Goal: Task Accomplishment & Management: Use online tool/utility

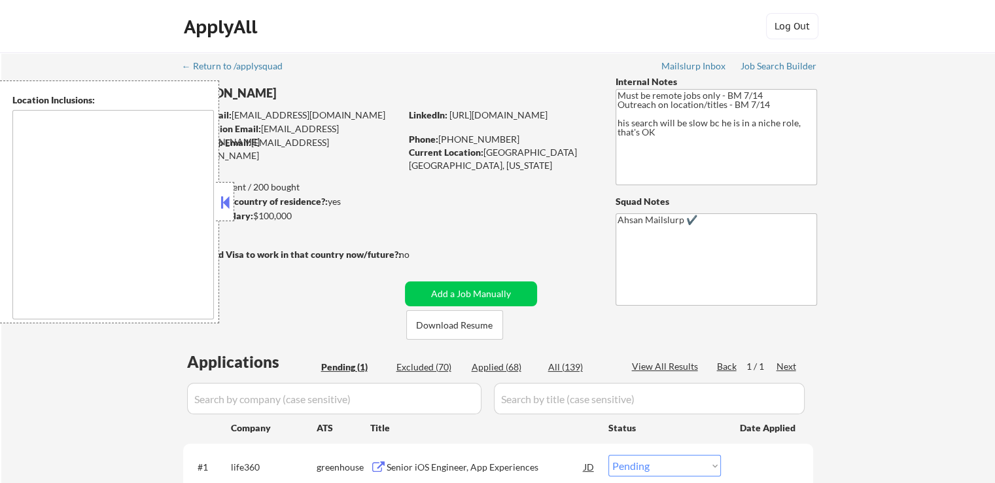
click at [891, 185] on div "← Return to /applysquad Mailslurp Inbox Job Search Builder [PERSON_NAME] User E…" at bounding box center [497, 299] width 993 height 495
click at [942, 179] on div "← Return to /applysquad Mailslurp Inbox Job Search Builder [PERSON_NAME] User E…" at bounding box center [497, 299] width 993 height 495
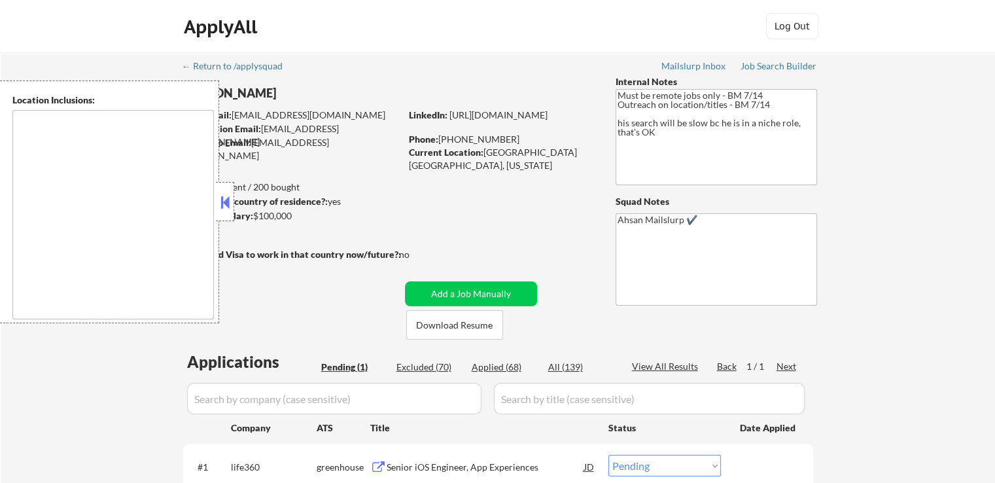
click at [944, 182] on div "← Return to /applysquad Mailslurp Inbox Job Search Builder [PERSON_NAME] User E…" at bounding box center [497, 299] width 993 height 495
click at [946, 192] on div "← Return to /applysquad Mailslurp Inbox Job Search Builder [PERSON_NAME] User E…" at bounding box center [497, 299] width 993 height 495
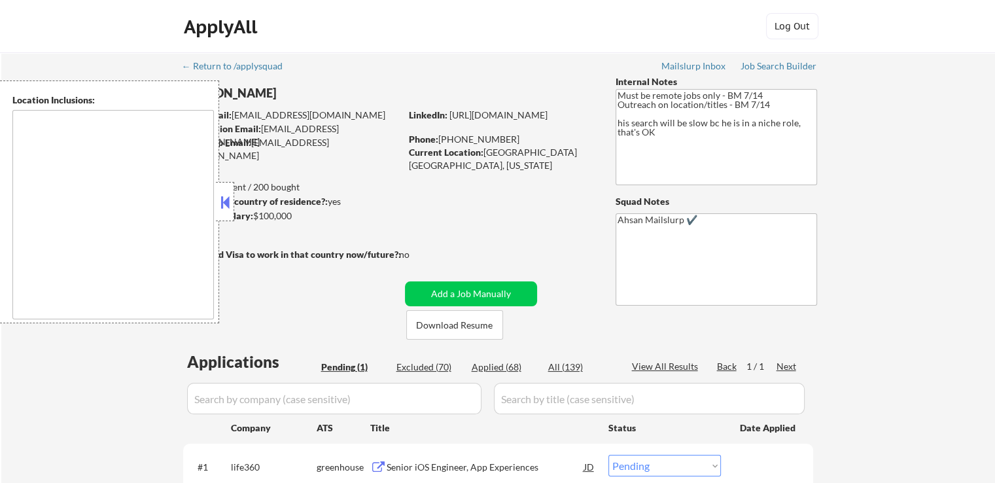
click at [946, 192] on div "← Return to /applysquad Mailslurp Inbox Job Search Builder [PERSON_NAME] User E…" at bounding box center [497, 299] width 993 height 495
click at [938, 184] on div "← Return to /applysquad Mailslurp Inbox Job Search Builder [PERSON_NAME] User E…" at bounding box center [497, 299] width 993 height 495
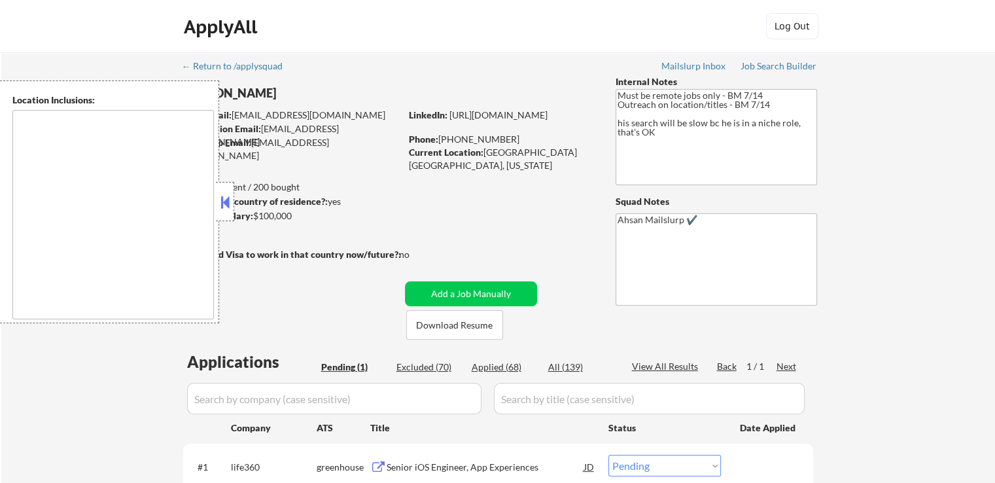
click at [938, 184] on div "← Return to /applysquad Mailslurp Inbox Job Search Builder [PERSON_NAME] User E…" at bounding box center [497, 299] width 993 height 495
click at [944, 153] on div "← Return to /applysquad Mailslurp Inbox Job Search Builder [PERSON_NAME] User E…" at bounding box center [497, 299] width 993 height 495
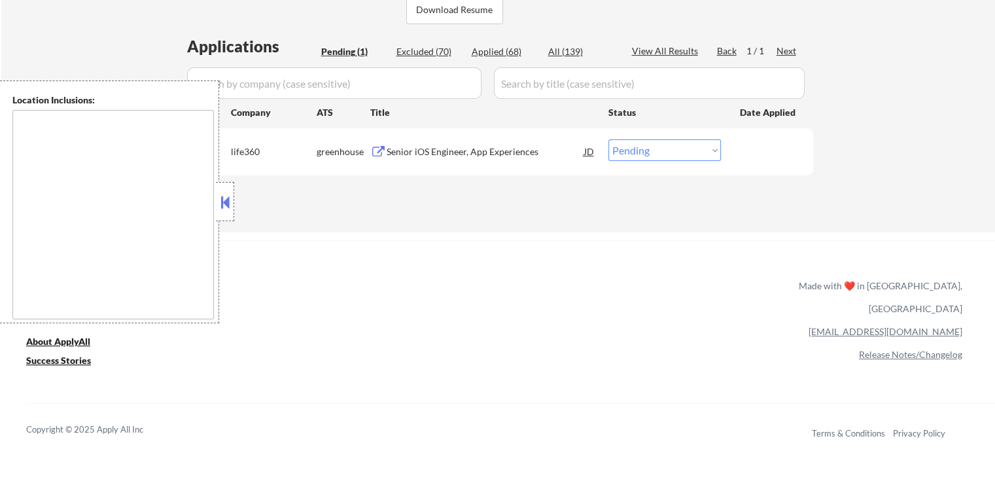
scroll to position [327, 0]
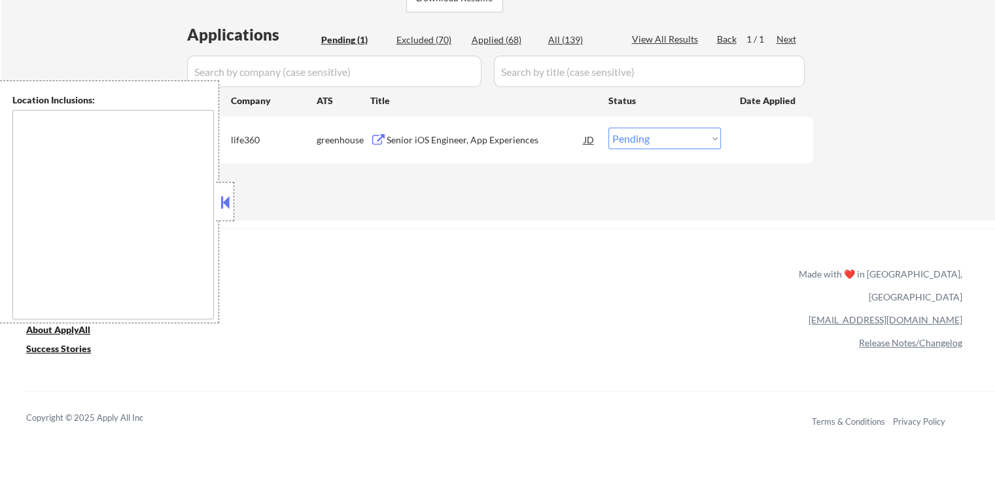
click at [225, 205] on button at bounding box center [225, 202] width 14 height 20
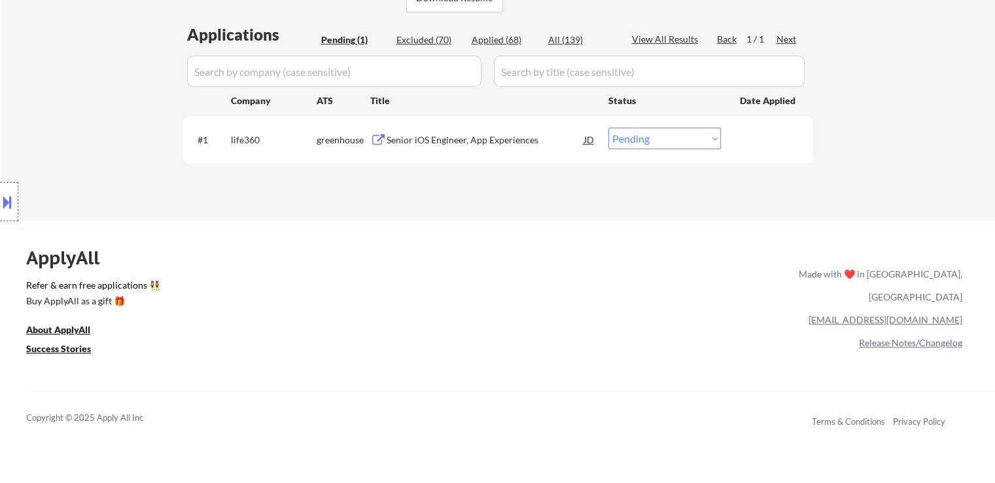
click at [451, 139] on div "Senior iOS Engineer, App Experiences" at bounding box center [486, 139] width 198 height 13
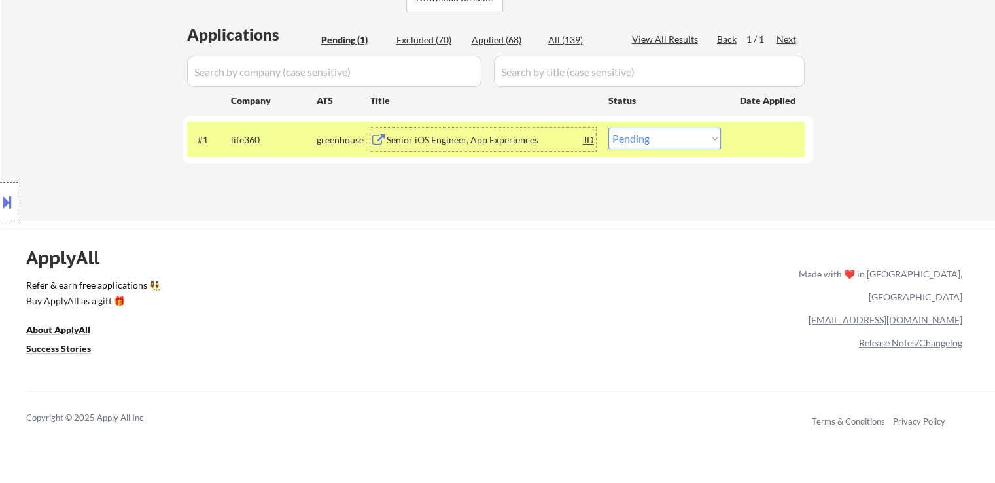
click at [12, 195] on button at bounding box center [7, 202] width 14 height 22
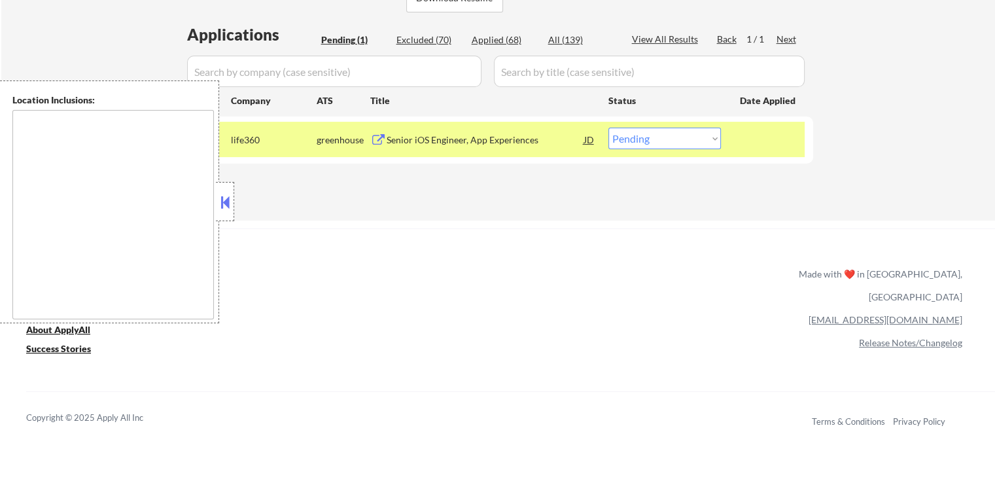
click at [216, 205] on div at bounding box center [225, 201] width 18 height 39
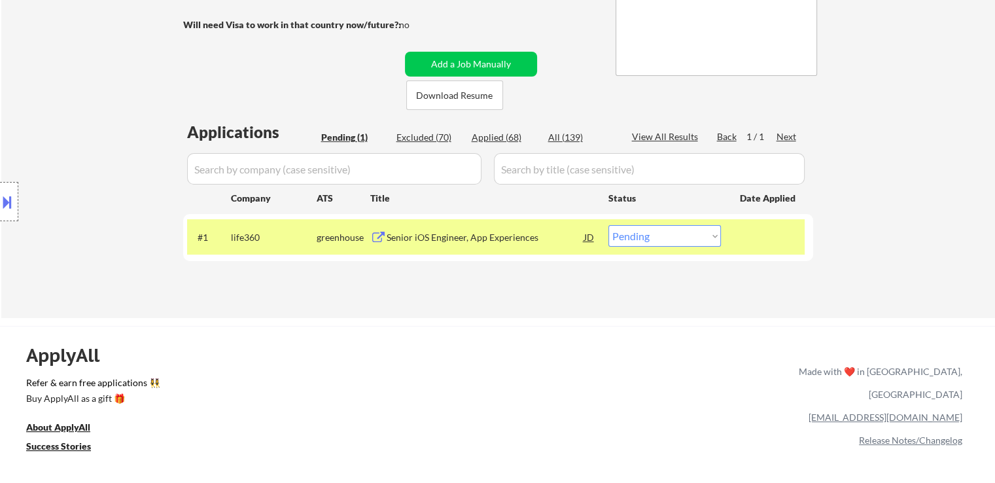
scroll to position [131, 0]
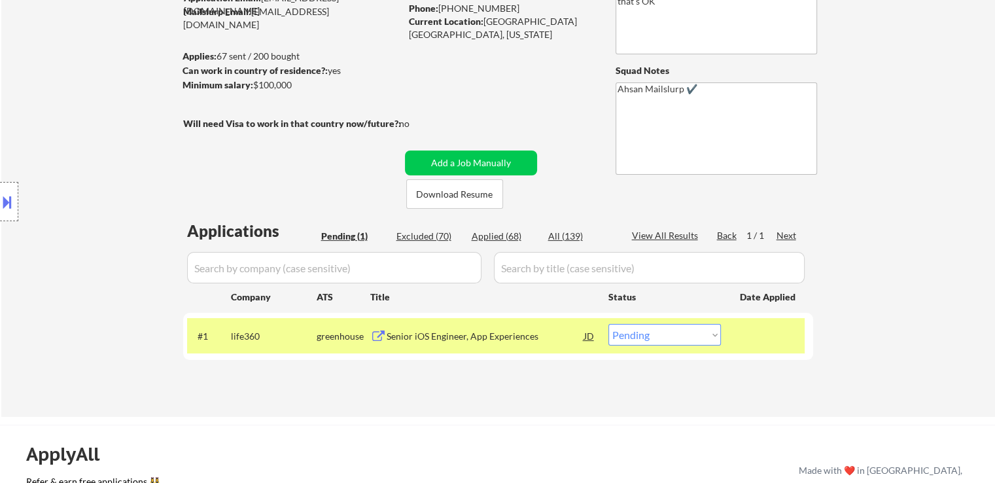
click at [60, 201] on div "Location Inclusions:" at bounding box center [117, 201] width 234 height 243
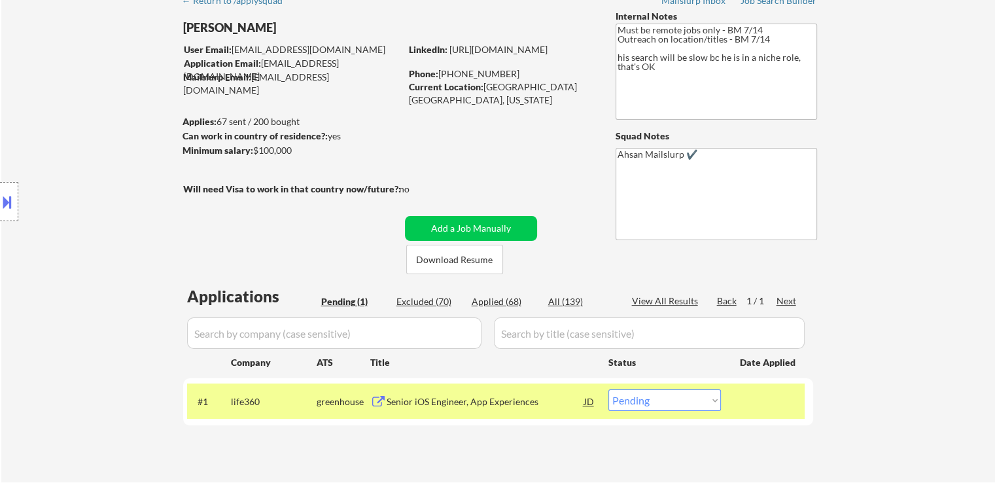
scroll to position [0, 0]
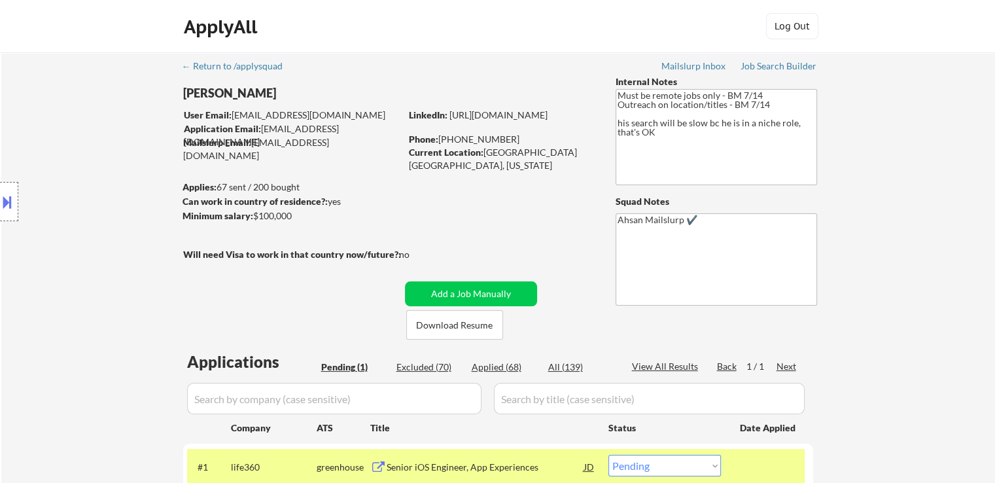
click at [487, 367] on div "Applied (68)" at bounding box center [504, 366] width 65 height 13
select select ""applied""
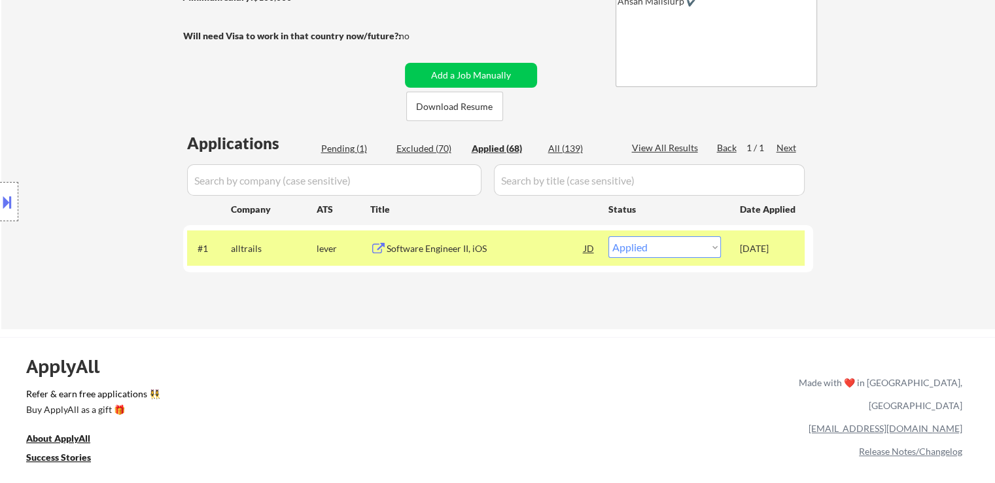
scroll to position [196, 0]
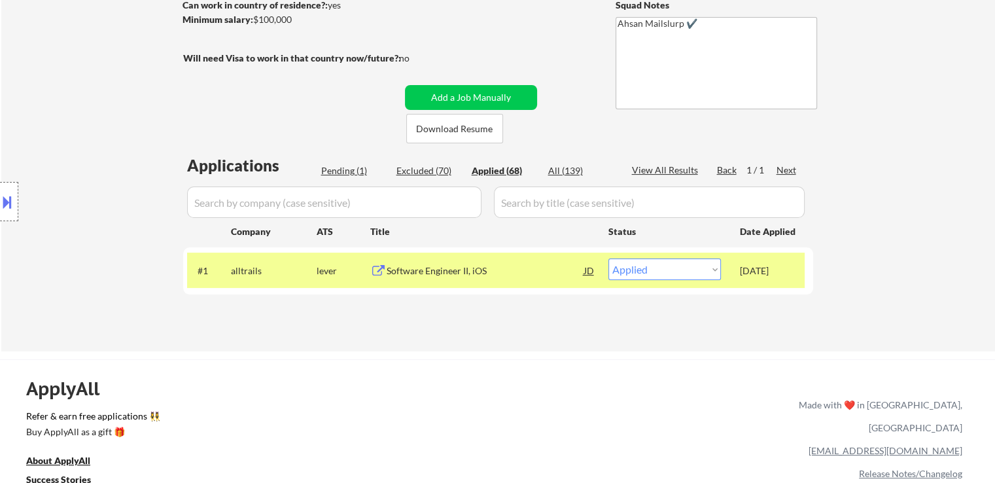
click at [169, 211] on div "Location Inclusions:" at bounding box center [117, 201] width 234 height 243
click at [332, 167] on div "Pending (1)" at bounding box center [353, 170] width 65 height 13
select select ""applied""
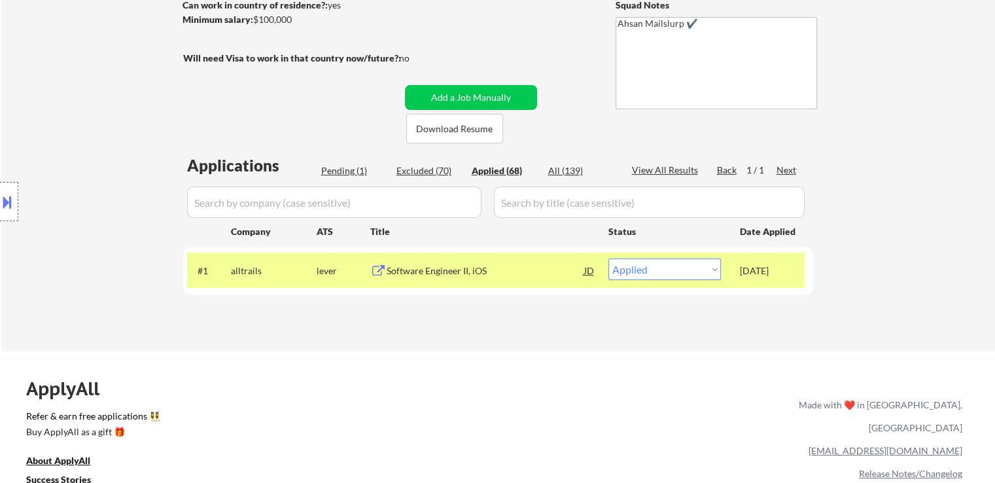
select select ""applied""
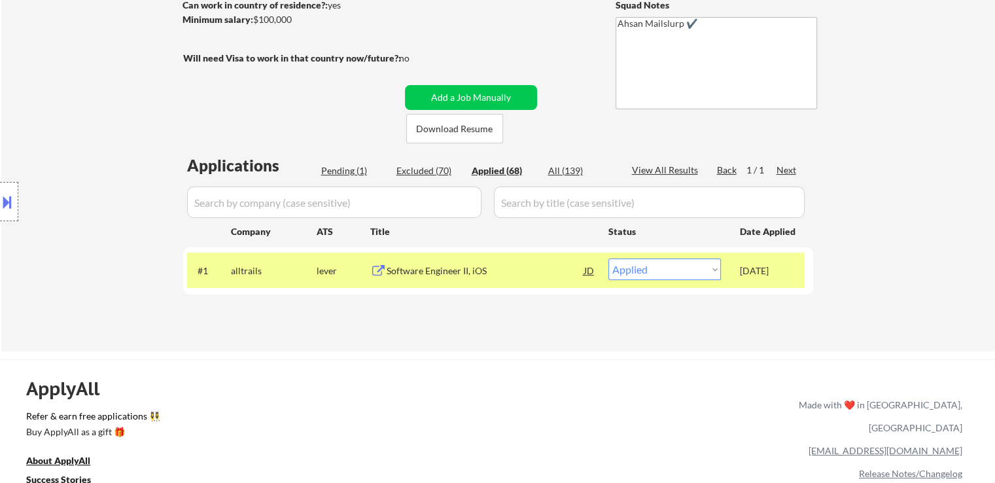
select select ""applied""
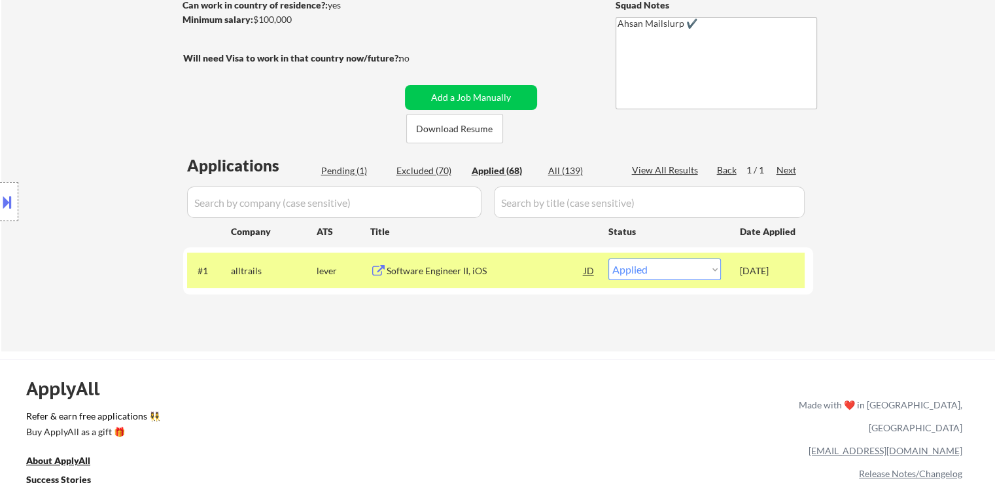
select select ""applied""
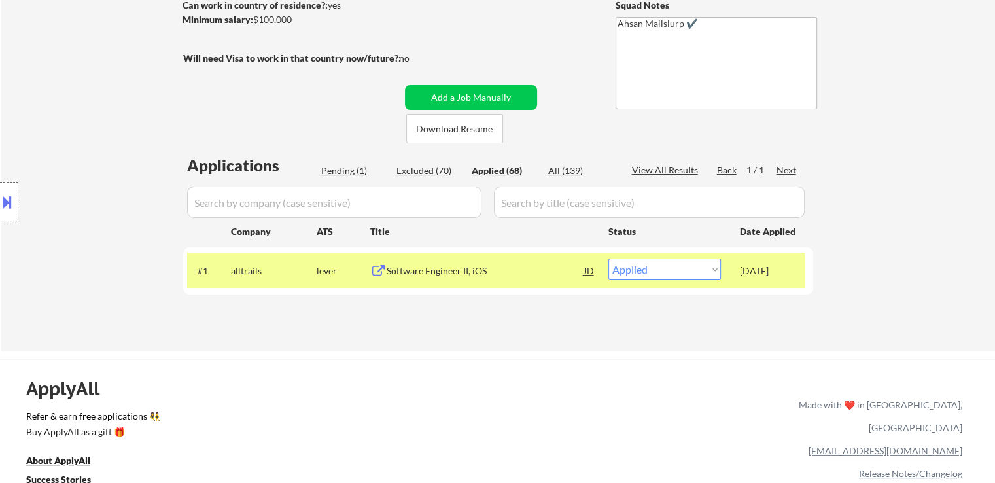
select select ""applied""
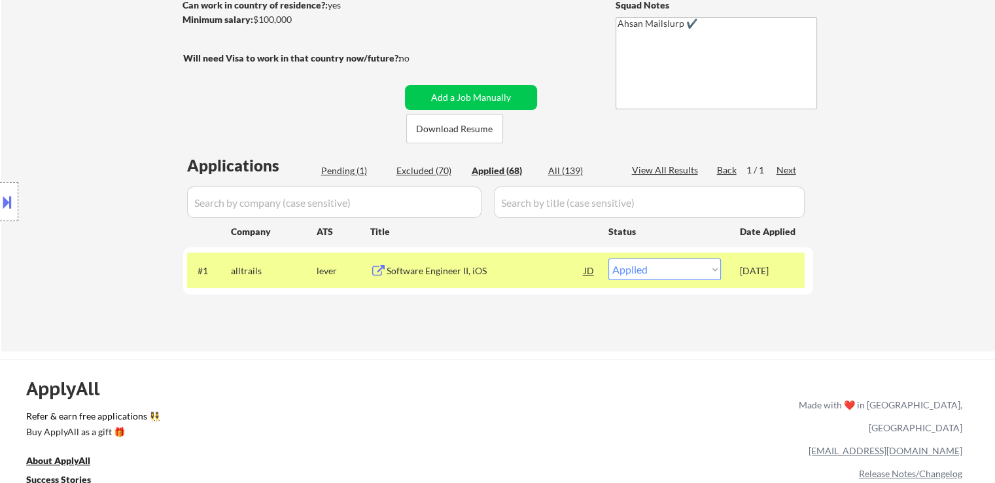
select select ""applied""
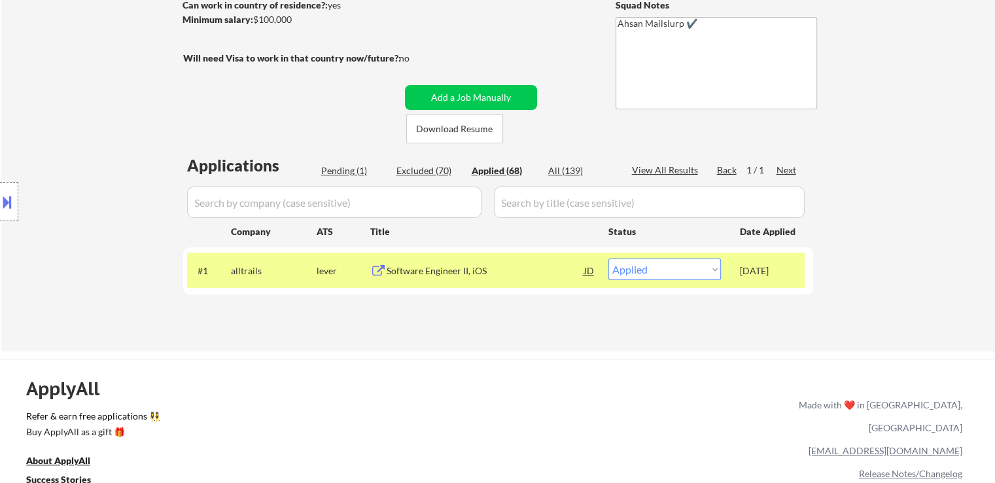
select select ""applied""
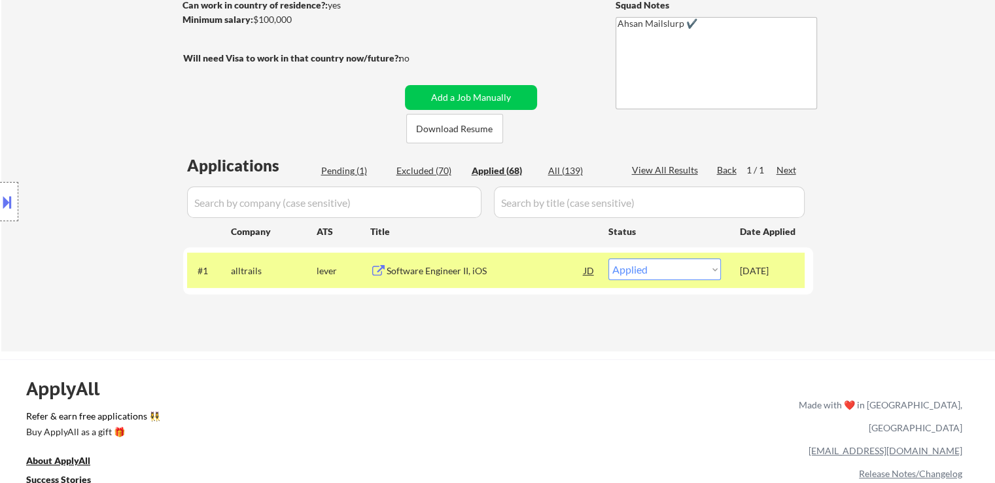
select select ""applied""
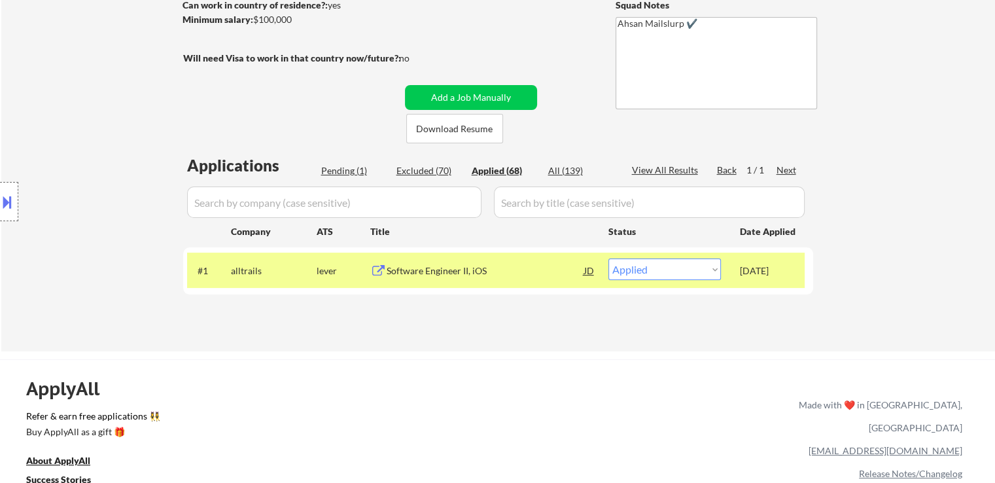
select select ""applied""
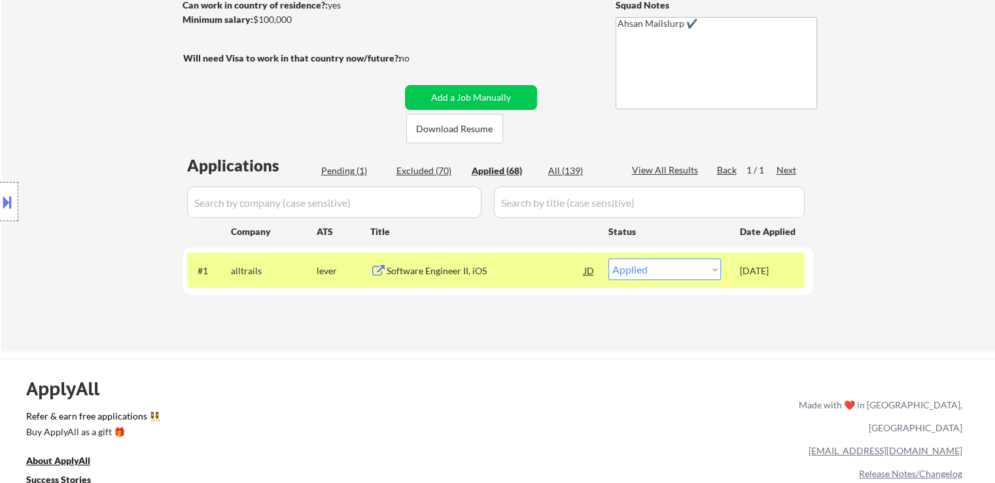
select select ""applied""
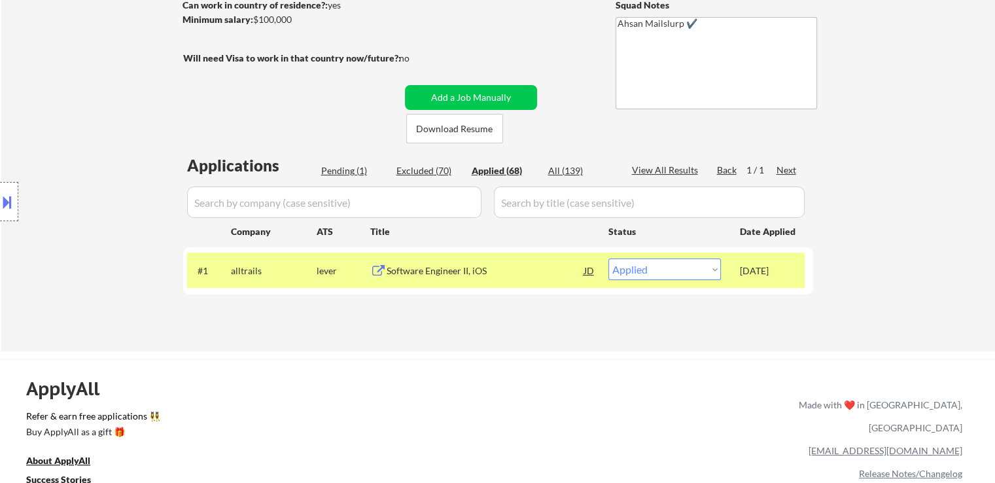
select select ""applied""
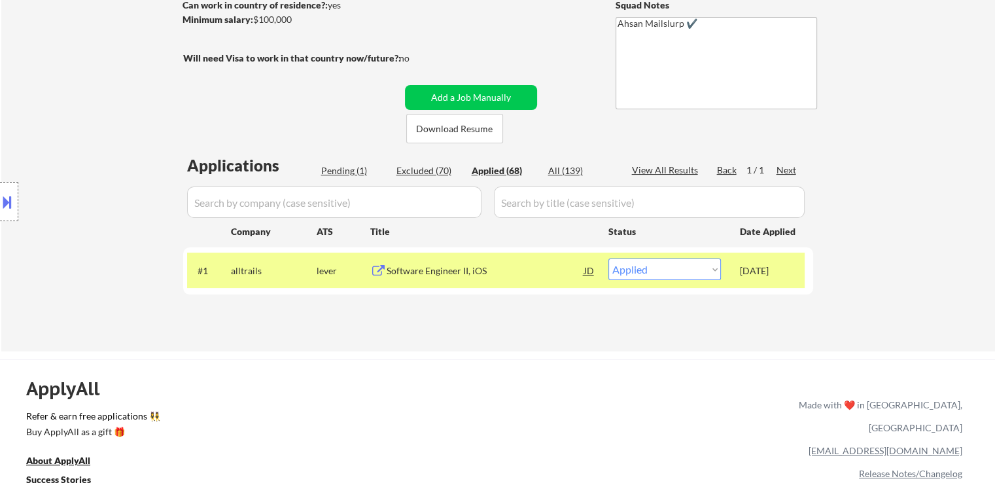
select select ""applied""
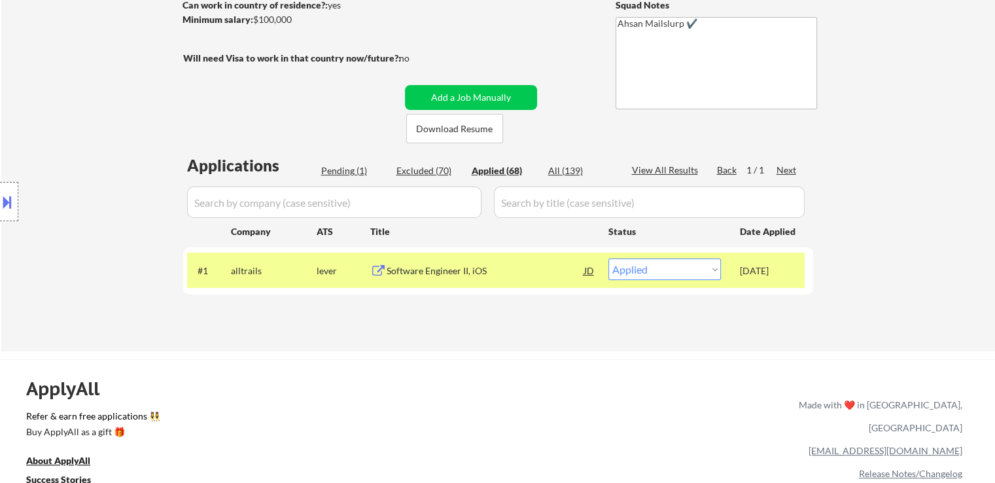
select select ""applied""
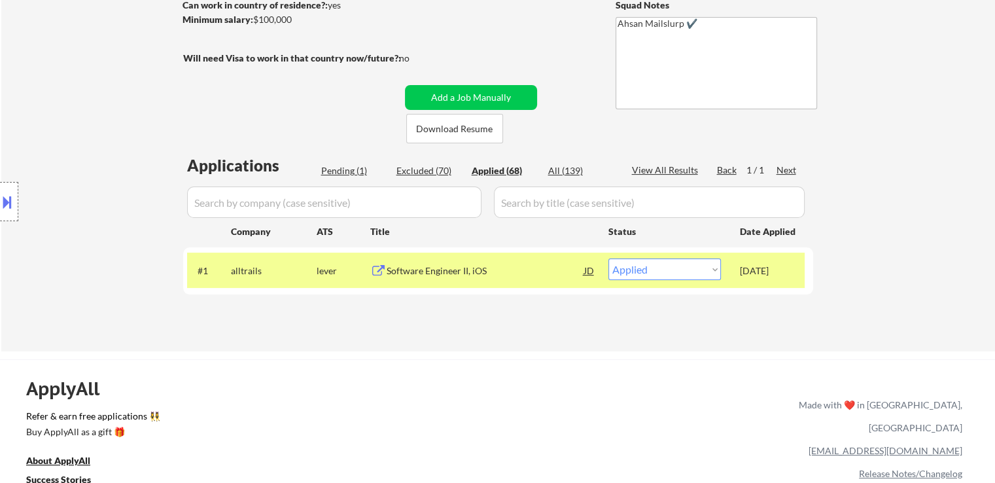
select select ""applied""
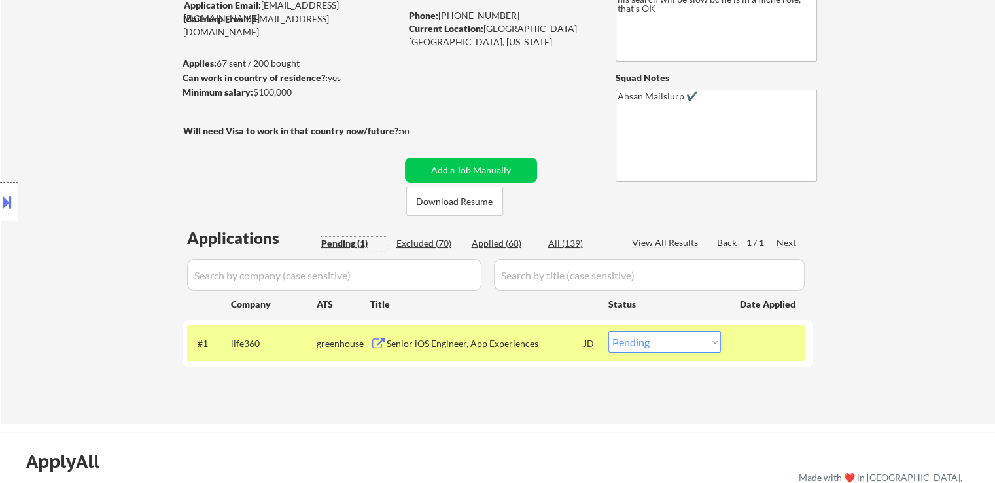
scroll to position [65, 0]
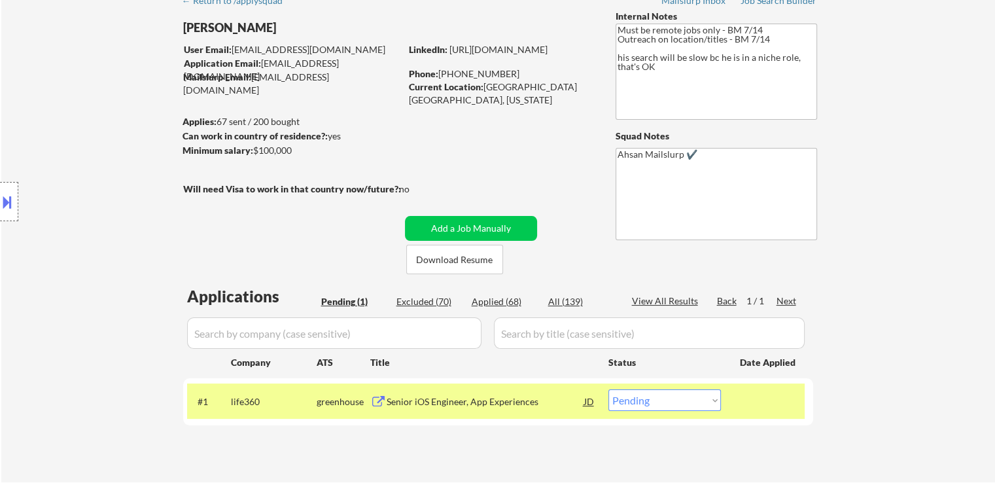
drag, startPoint x: 252, startPoint y: 149, endPoint x: 294, endPoint y: 149, distance: 41.9
click at [294, 149] on div "Minimum salary: $100,000" at bounding box center [291, 150] width 218 height 13
copy div "$100,000"
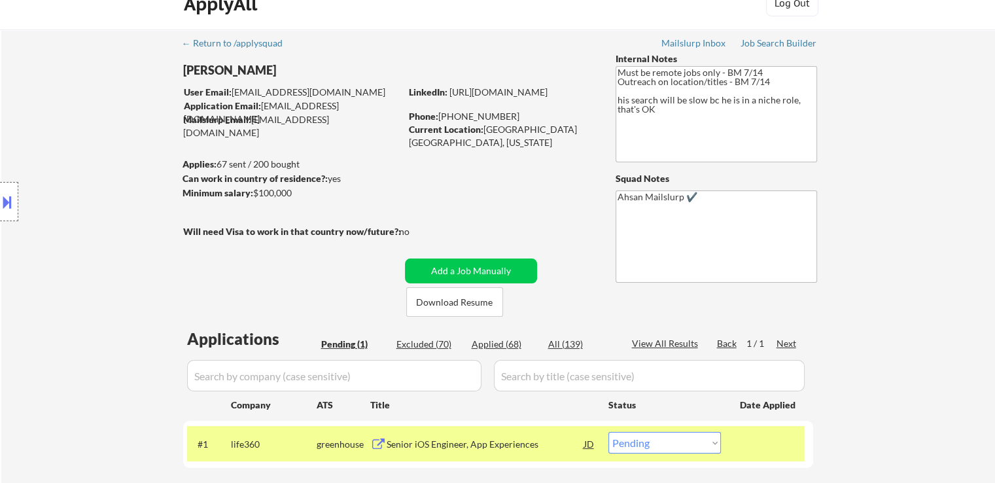
scroll to position [0, 0]
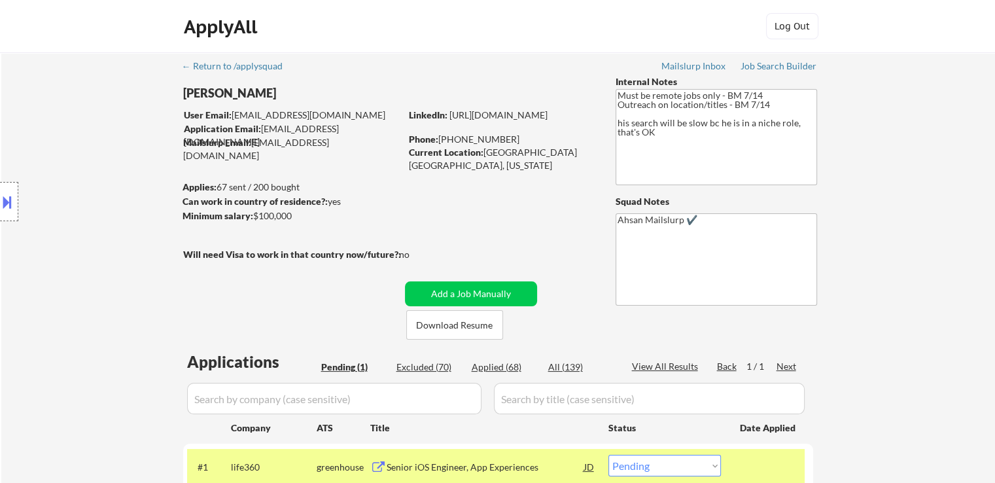
click at [780, 77] on div "Internal Notes" at bounding box center [715, 81] width 201 height 13
click at [780, 67] on div "Job Search Builder" at bounding box center [778, 65] width 77 height 9
click at [467, 322] on button "Download Resume" at bounding box center [454, 324] width 97 height 29
click at [904, 95] on div "← Return to /applysquad Mailslurp Inbox Job Search Builder [PERSON_NAME] User E…" at bounding box center [497, 299] width 993 height 495
click at [0, 210] on button at bounding box center [7, 202] width 14 height 22
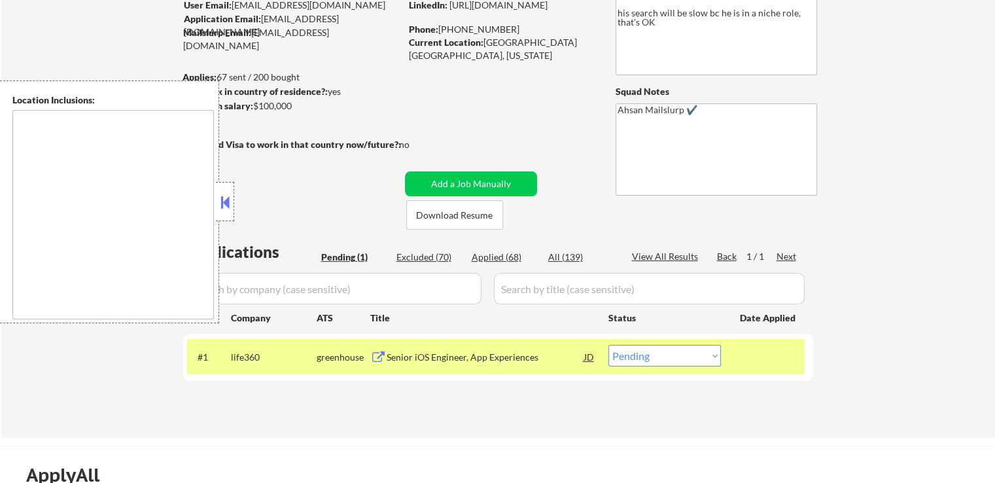
scroll to position [131, 0]
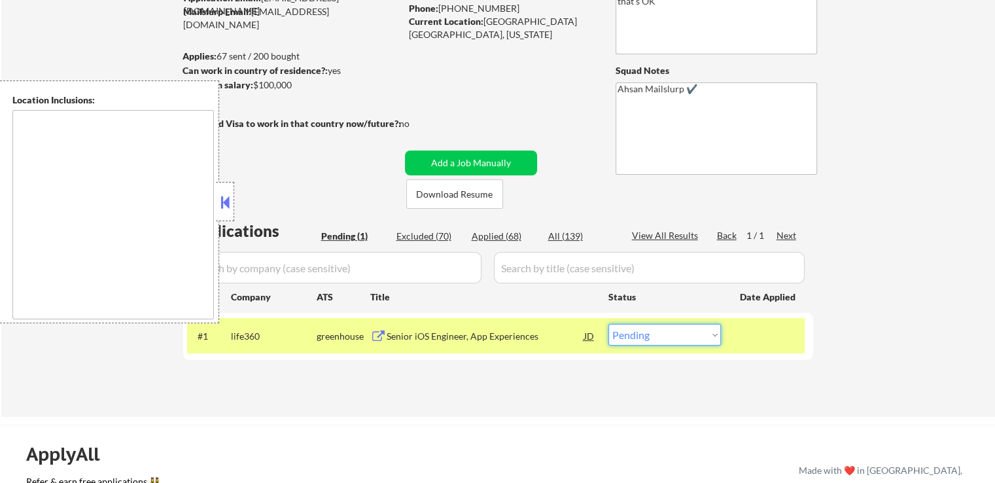
click at [687, 340] on select "Choose an option... Pending Applied Excluded (Questions) Excluded (Expired) Exc…" at bounding box center [664, 335] width 112 height 22
click at [608, 324] on select "Choose an option... Pending Applied Excluded (Questions) Excluded (Expired) Exc…" at bounding box center [664, 335] width 112 height 22
click at [228, 206] on button at bounding box center [225, 202] width 14 height 20
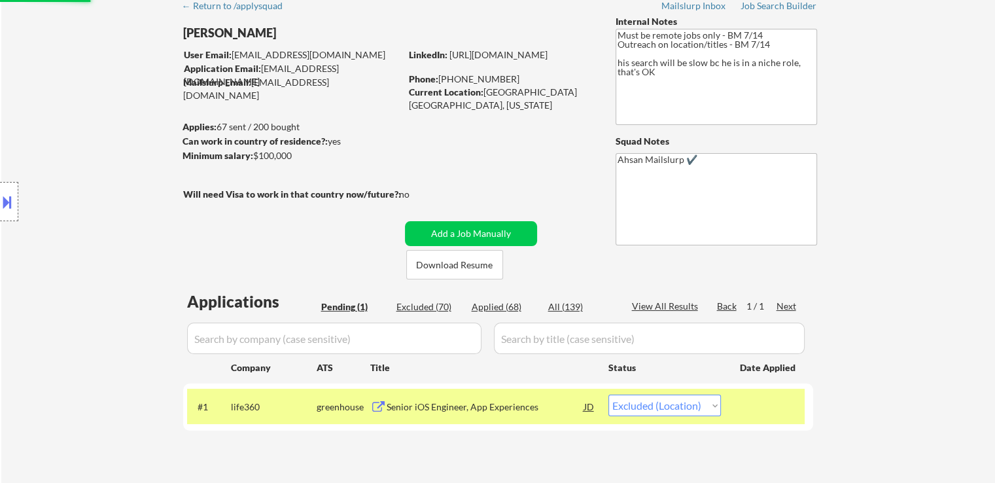
scroll to position [0, 0]
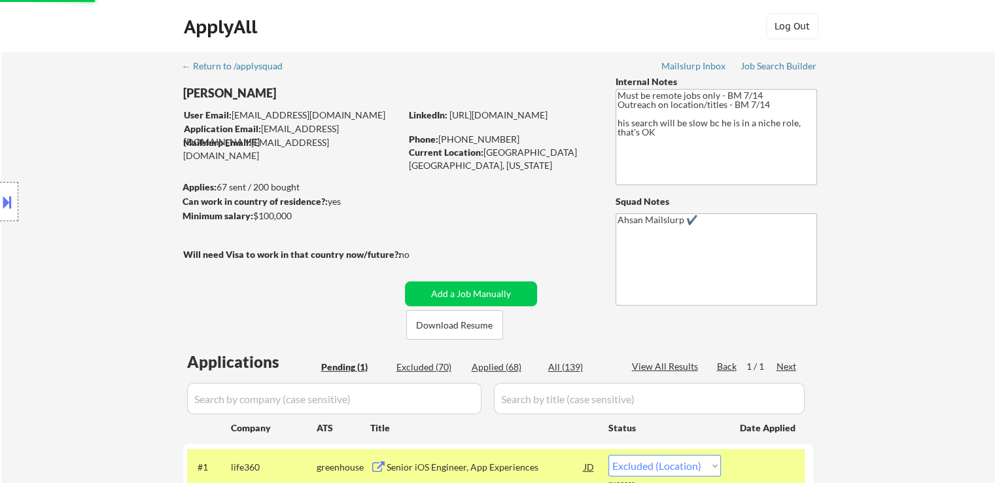
click at [303, 304] on div "← Return to /applysquad Mailslurp Inbox Job Search Builder [PERSON_NAME] User E…" at bounding box center [498, 294] width 653 height 485
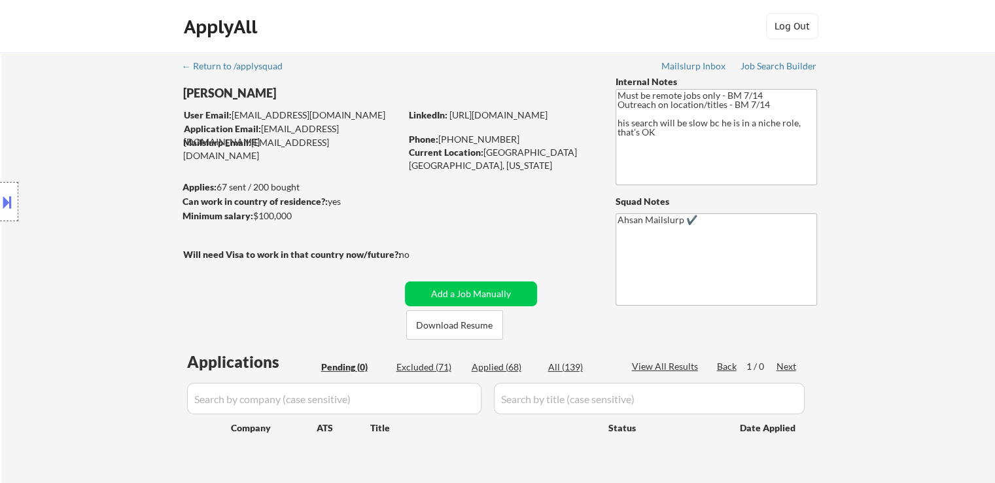
click at [874, 252] on div "← Return to /applysquad Mailslurp Inbox Job Search Builder [PERSON_NAME] User E…" at bounding box center [497, 276] width 993 height 448
click at [931, 248] on div "← Return to /applysquad Mailslurp Inbox Job Search Builder [PERSON_NAME] User E…" at bounding box center [497, 276] width 993 height 448
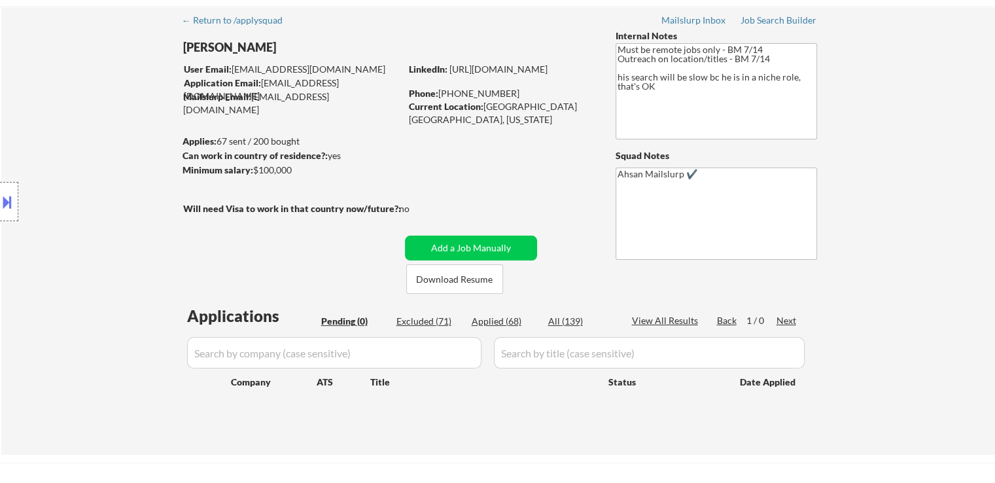
scroll to position [65, 0]
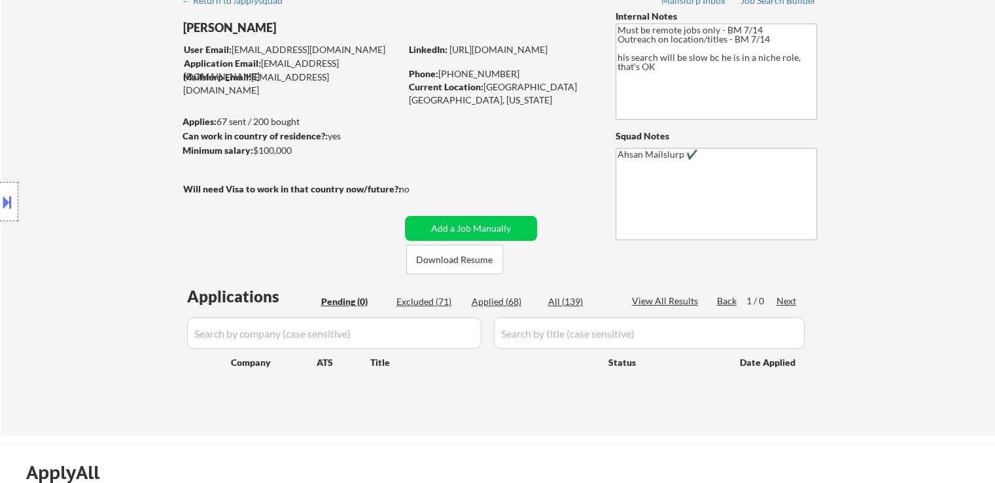
click at [114, 215] on div "Location Inclusions:" at bounding box center [117, 201] width 234 height 243
click at [498, 300] on div "Applied (68)" at bounding box center [504, 301] width 65 height 13
select select ""applied""
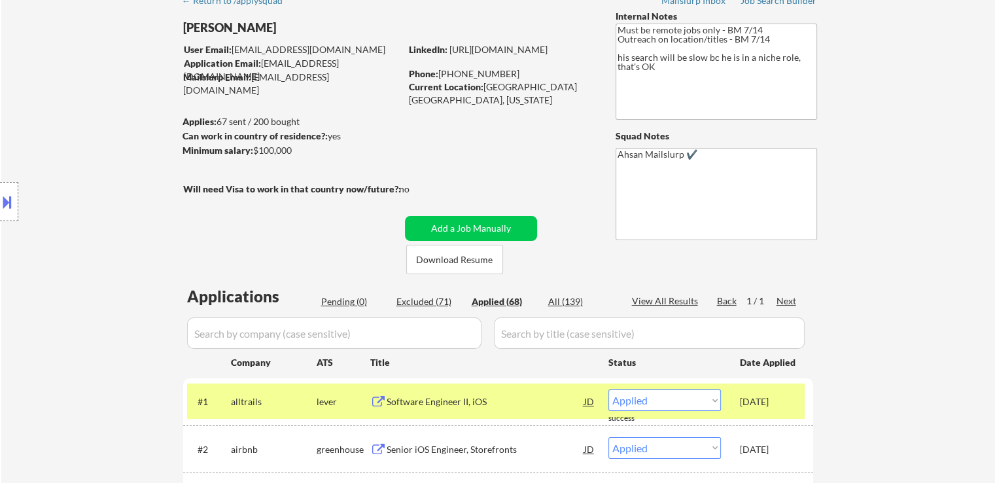
click at [123, 241] on div "Location Inclusions:" at bounding box center [117, 201] width 234 height 243
